Goal: Task Accomplishment & Management: Use online tool/utility

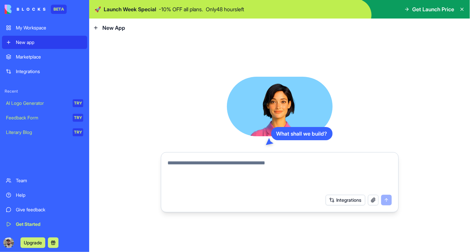
click at [431, 187] on div "What shall we build? Integrations" at bounding box center [279, 144] width 381 height 215
click at [39, 57] on div "Marketplace" at bounding box center [49, 56] width 67 height 7
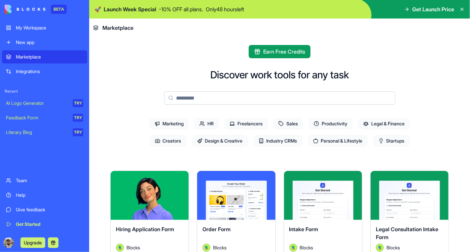
click at [32, 41] on div "New app" at bounding box center [49, 42] width 67 height 7
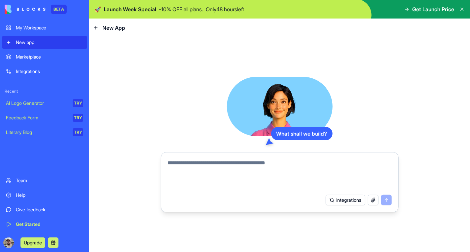
click at [461, 8] on icon at bounding box center [461, 9] width 5 height 5
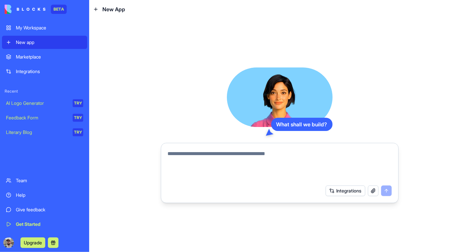
click at [113, 10] on span "New App" at bounding box center [113, 9] width 23 height 8
click at [96, 10] on icon at bounding box center [96, 9] width 0 height 3
click at [294, 156] on textarea at bounding box center [280, 166] width 224 height 32
type textarea "**********"
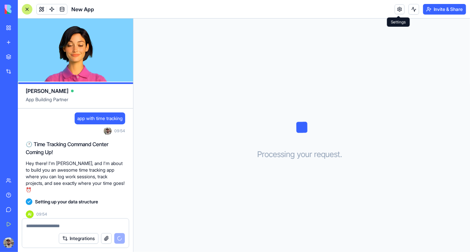
click at [395, 12] on link at bounding box center [400, 9] width 10 height 10
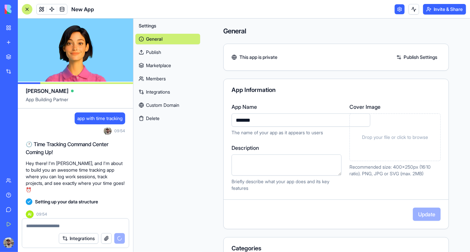
click at [457, 150] on div "General This app is private Publish Settings App Information App Name ******* T…" at bounding box center [336, 211] width 268 height 387
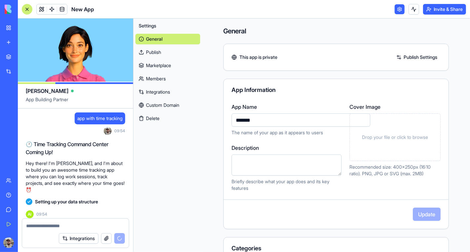
click at [293, 162] on textarea "Description" at bounding box center [286, 164] width 110 height 21
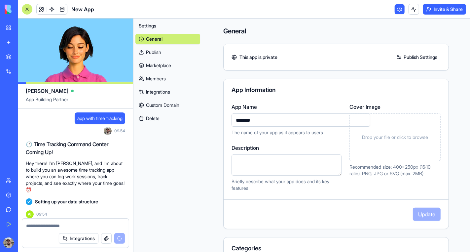
click at [296, 122] on input "*******" at bounding box center [300, 119] width 139 height 13
click at [447, 152] on div "General This app is private Publish Settings App Information App Name ******* T…" at bounding box center [336, 211] width 268 height 387
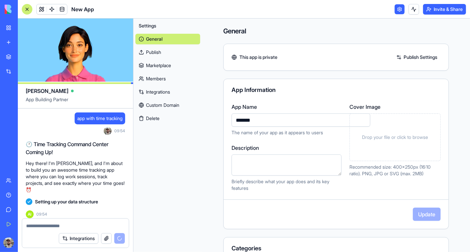
scroll to position [9, 0]
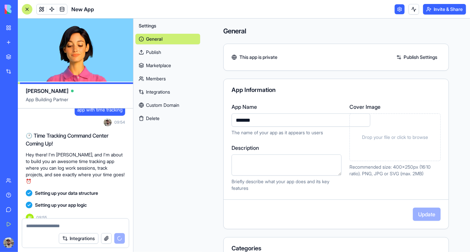
click at [157, 91] on link "Integrations" at bounding box center [167, 92] width 65 height 11
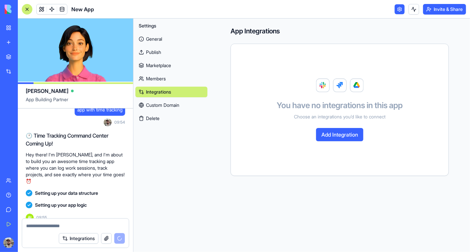
click at [157, 76] on link "Members" at bounding box center [171, 78] width 72 height 11
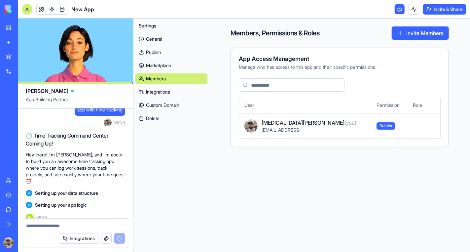
click at [159, 65] on link "Marketplace" at bounding box center [171, 65] width 72 height 11
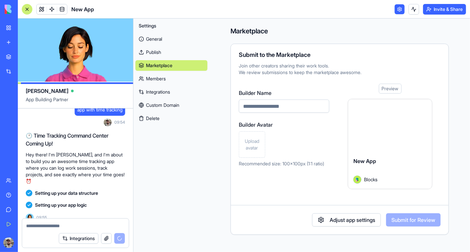
click at [399, 13] on link at bounding box center [400, 9] width 10 height 10
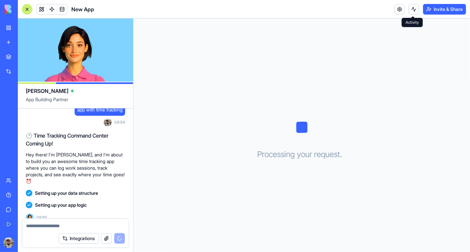
click at [416, 8] on button at bounding box center [413, 9] width 11 height 11
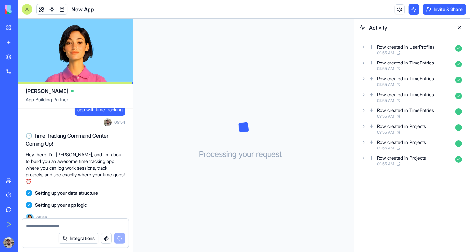
click at [362, 48] on icon at bounding box center [363, 46] width 5 height 5
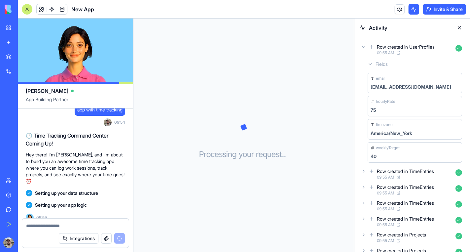
click at [362, 48] on icon at bounding box center [363, 46] width 5 height 5
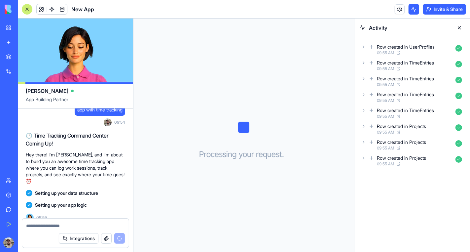
click at [459, 28] on button at bounding box center [459, 27] width 11 height 11
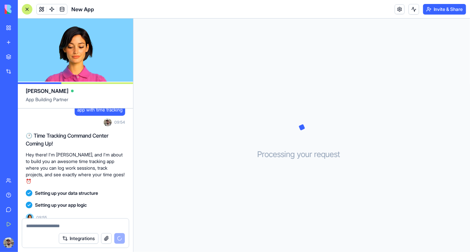
click at [451, 11] on button "Invite & Share" at bounding box center [444, 9] width 43 height 11
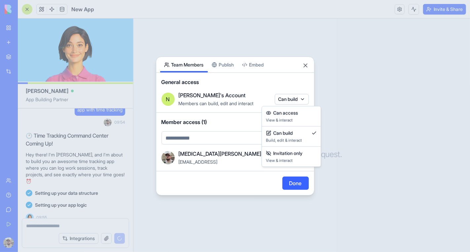
click at [282, 101] on body "BETA My Workspace New app Marketplace Integrations Recent New App AI Logo Gener…" at bounding box center [235, 126] width 470 height 252
click at [287, 79] on div at bounding box center [235, 126] width 470 height 252
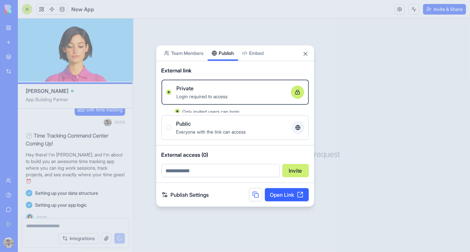
click at [226, 69] on div "Share App Team Members Publish Embed External link Private Login required to ac…" at bounding box center [235, 126] width 158 height 162
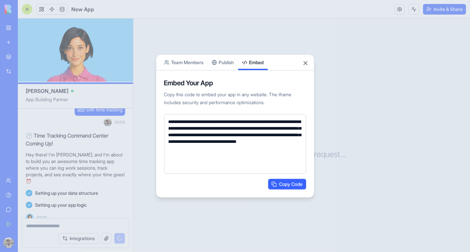
click at [262, 49] on body "BETA My Workspace New app Marketplace Integrations Recent New App AI Logo Gener…" at bounding box center [235, 126] width 470 height 252
click at [237, 60] on div "**********" at bounding box center [235, 125] width 158 height 143
click at [252, 51] on body "BETA My Workspace New app Marketplace Integrations Recent New App AI Logo Gener…" at bounding box center [235, 126] width 470 height 252
click at [306, 63] on button "Close" at bounding box center [305, 63] width 7 height 7
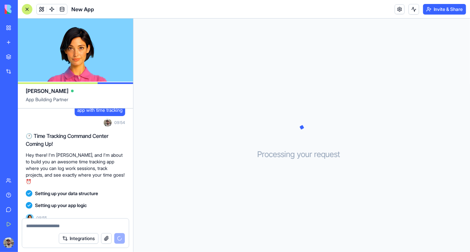
scroll to position [9, 0]
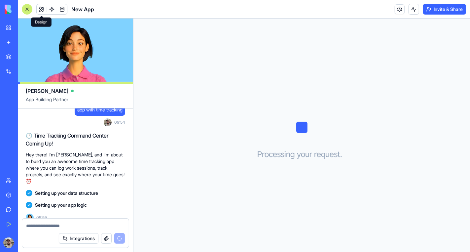
click at [42, 9] on button at bounding box center [42, 9] width 10 height 10
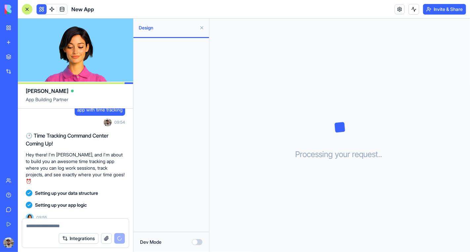
click at [42, 10] on button at bounding box center [42, 9] width 10 height 10
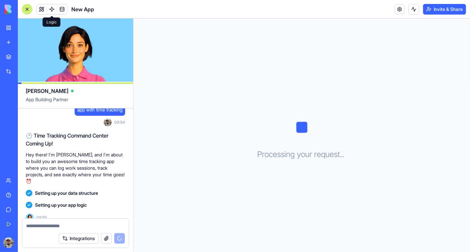
click at [51, 9] on span at bounding box center [52, 9] width 18 height 18
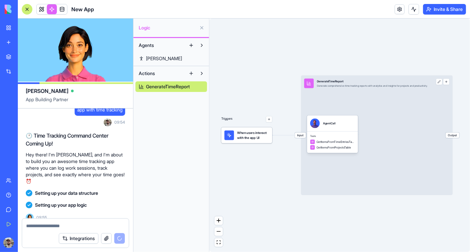
click at [52, 10] on link at bounding box center [52, 9] width 10 height 10
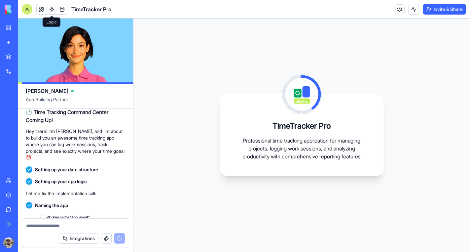
scroll to position [91, 0]
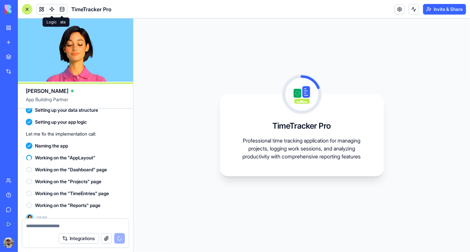
click at [52, 11] on link at bounding box center [52, 9] width 10 height 10
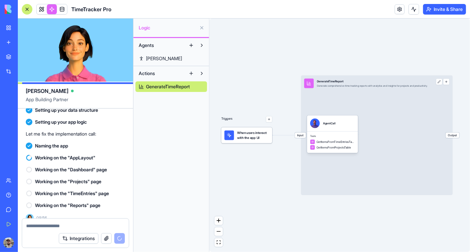
drag, startPoint x: 343, startPoint y: 196, endPoint x: 320, endPoint y: 196, distance: 23.4
click at [321, 196] on div "Triggers When users interact with the app UI Input GenerateTimeReport Generate …" at bounding box center [339, 134] width 261 height 233
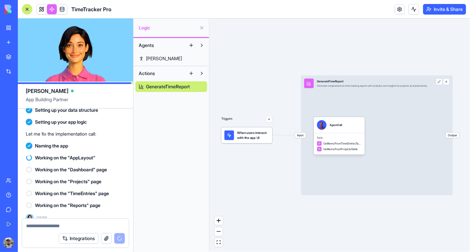
drag, startPoint x: 322, startPoint y: 153, endPoint x: 304, endPoint y: 153, distance: 17.5
click at [304, 153] on div "Triggers When users interact with the app UI Input GenerateTimeReport Generate …" at bounding box center [379, 145] width 157 height 141
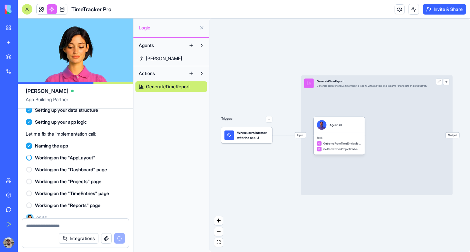
drag, startPoint x: 380, startPoint y: 212, endPoint x: 328, endPoint y: 209, distance: 52.6
click at [330, 212] on div "Triggers When users interact with the app UI Input GenerateTimeReport Generate …" at bounding box center [339, 134] width 261 height 233
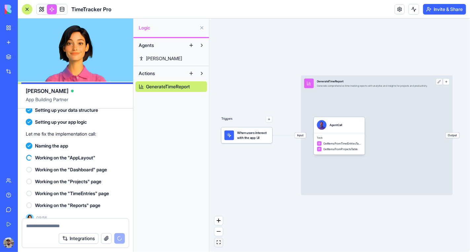
click at [219, 242] on icon "fit view" at bounding box center [219, 242] width 4 height 4
click at [220, 243] on icon "fit view" at bounding box center [219, 242] width 4 height 4
click at [203, 31] on button at bounding box center [201, 27] width 11 height 11
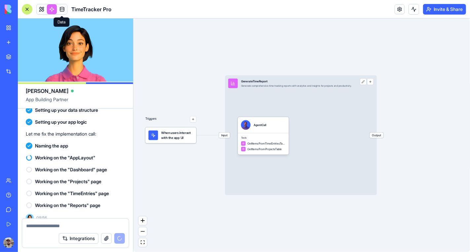
click at [59, 9] on span at bounding box center [62, 9] width 18 height 18
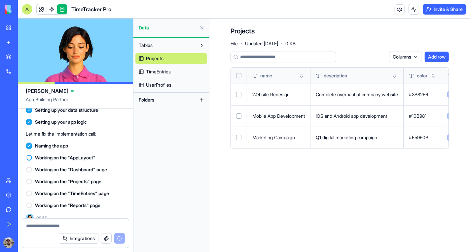
click at [62, 9] on link at bounding box center [62, 9] width 10 height 10
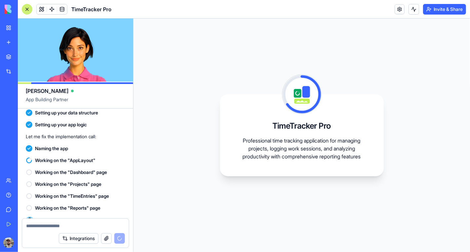
scroll to position [91, 0]
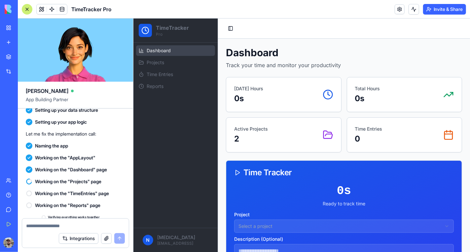
scroll to position [184, 0]
